Goal: Task Accomplishment & Management: Manage account settings

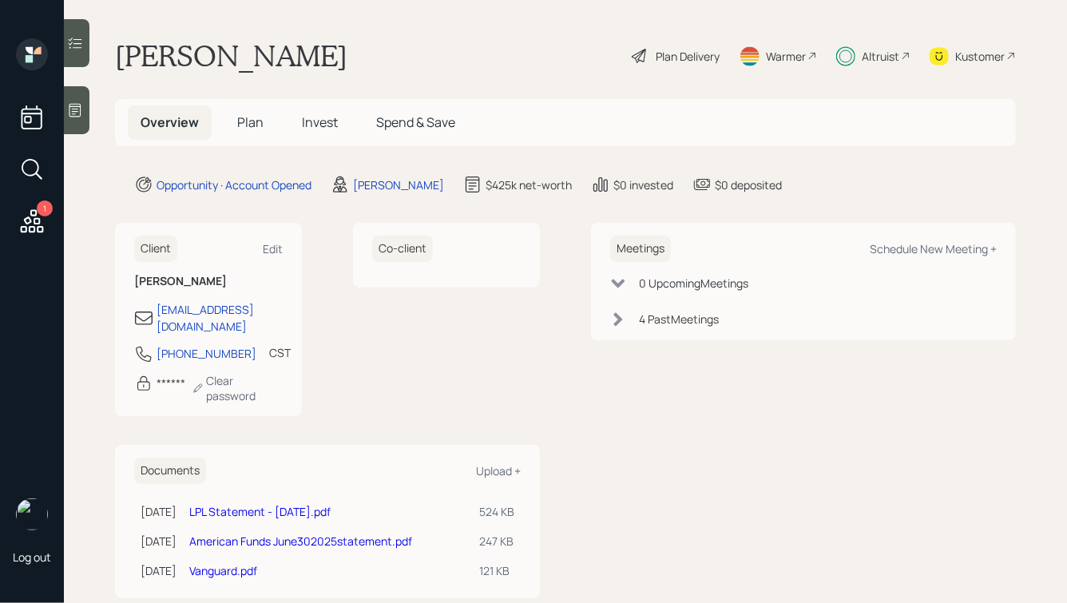
click at [947, 62] on icon at bounding box center [939, 56] width 19 height 18
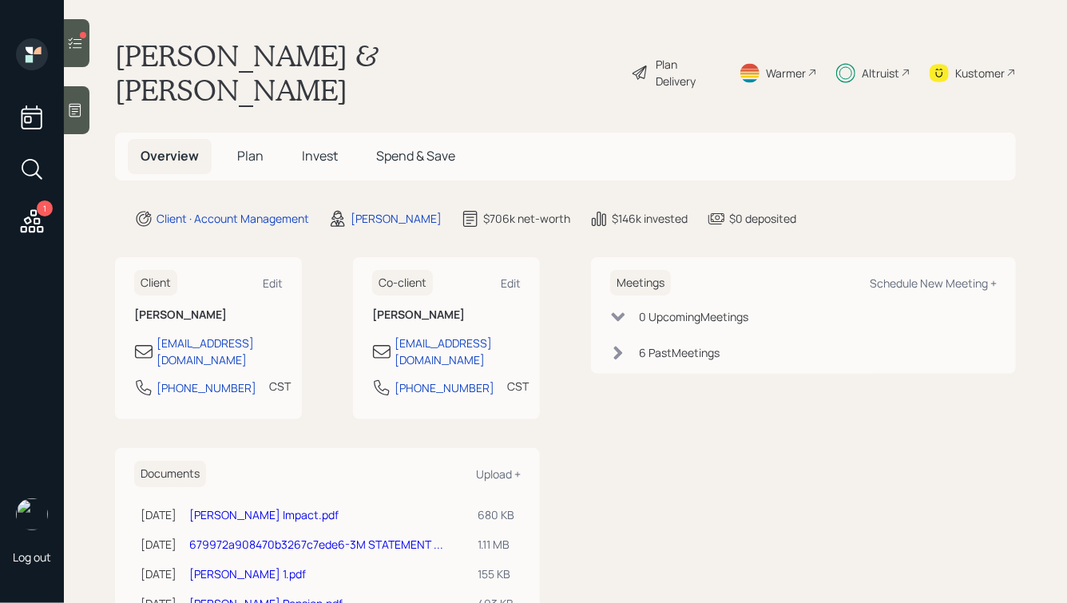
click at [326, 147] on span "Invest" at bounding box center [320, 156] width 36 height 18
